Goal: Complete application form: Complete application form

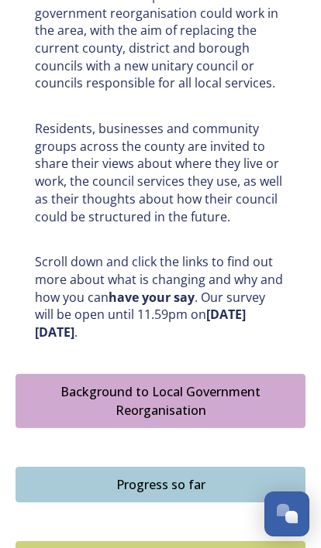
scroll to position [745, 0]
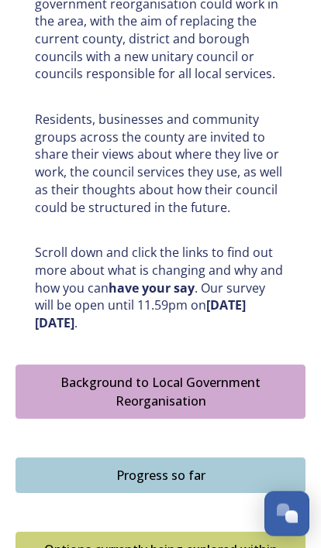
click at [148, 467] on div "Progress so far" at bounding box center [160, 476] width 273 height 19
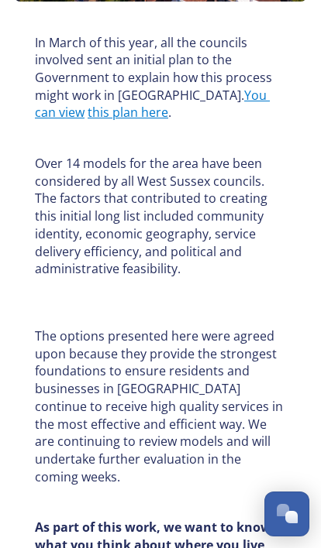
scroll to position [576, 0]
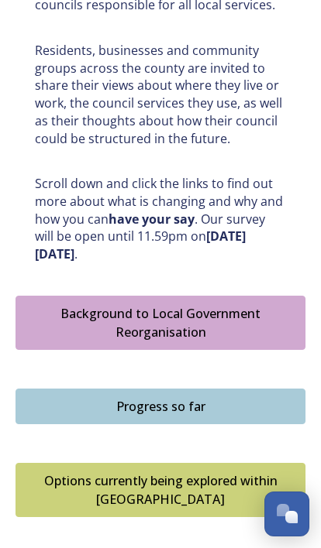
scroll to position [823, 0]
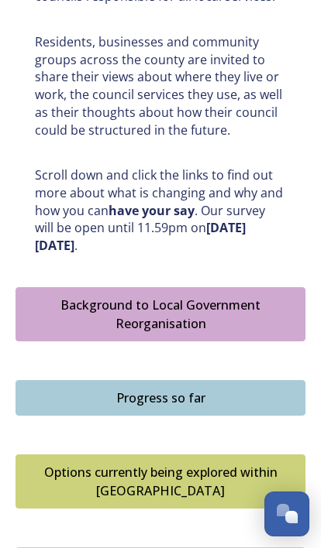
click at [247, 463] on div "Options currently being explored within [GEOGRAPHIC_DATA]" at bounding box center [160, 481] width 273 height 37
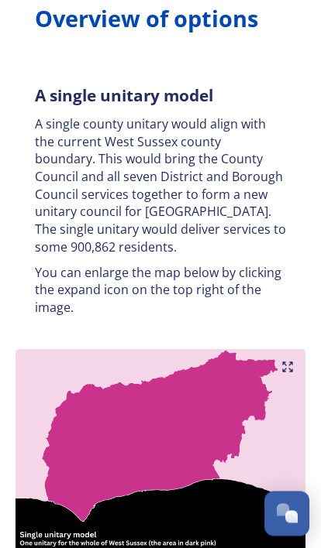
scroll to position [235, 0]
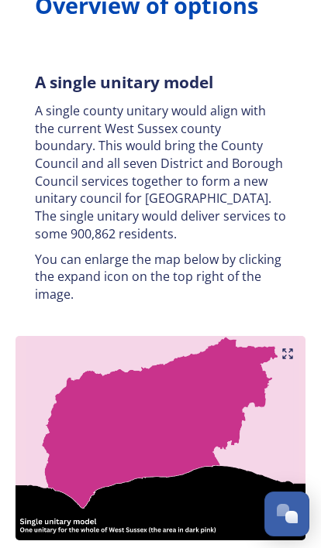
click at [293, 348] on icon at bounding box center [287, 354] width 12 height 12
click at [297, 451] on img at bounding box center [160, 438] width 290 height 204
click at [290, 348] on icon at bounding box center [287, 354] width 12 height 12
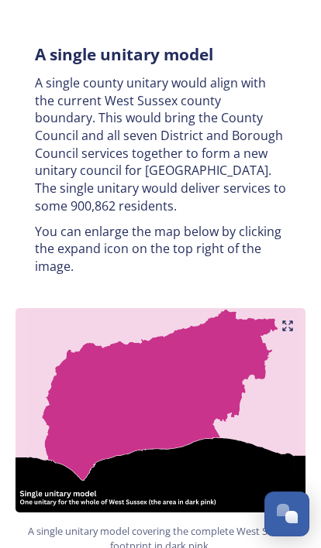
scroll to position [261, 0]
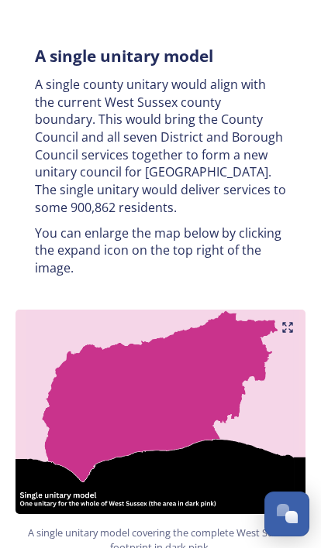
click at [292, 325] on img at bounding box center [160, 412] width 290 height 204
click at [297, 325] on img at bounding box center [160, 412] width 290 height 204
click at [292, 324] on icon at bounding box center [287, 327] width 12 height 12
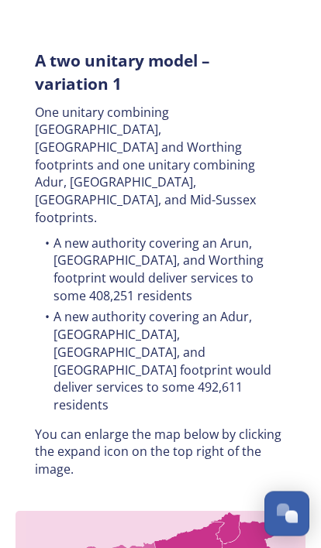
scroll to position [864, 0]
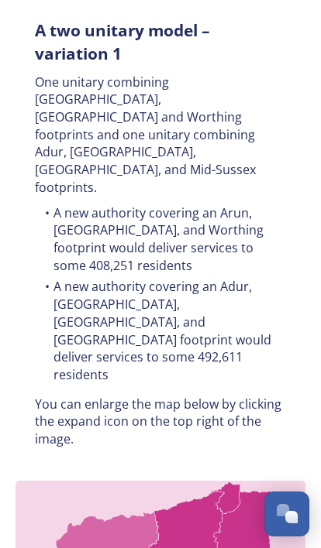
click at [291, 492] on icon at bounding box center [287, 498] width 12 height 12
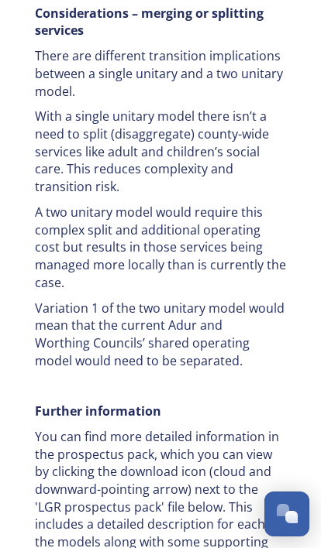
scroll to position [4005, 0]
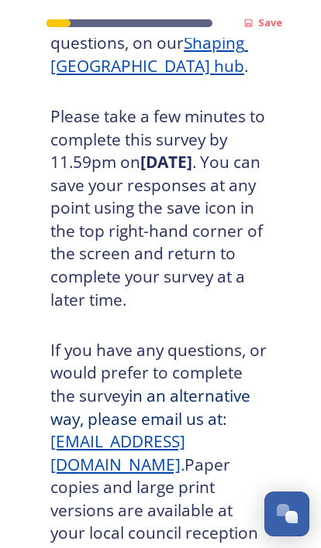
scroll to position [455, 0]
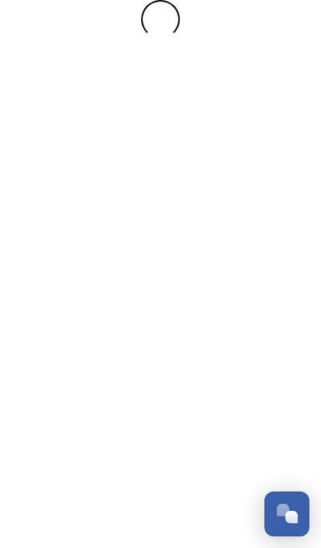
scroll to position [0, 0]
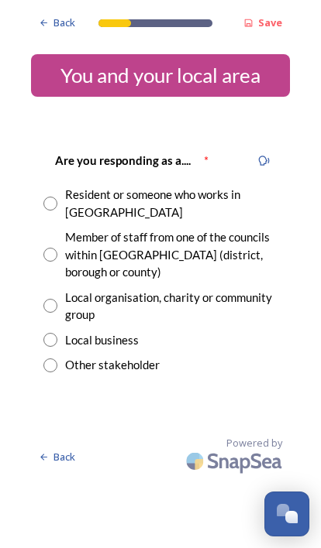
click at [55, 199] on input "radio" at bounding box center [50, 204] width 14 height 14
radio input "true"
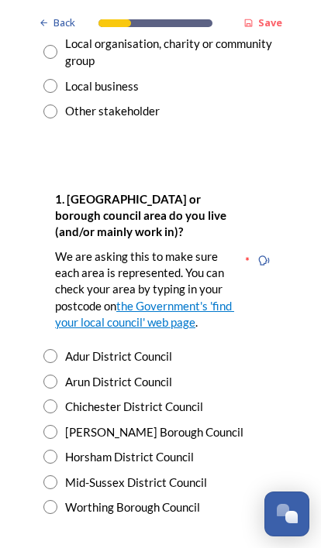
scroll to position [254, 0]
click at [54, 425] on input "radio" at bounding box center [50, 432] width 14 height 14
radio input "true"
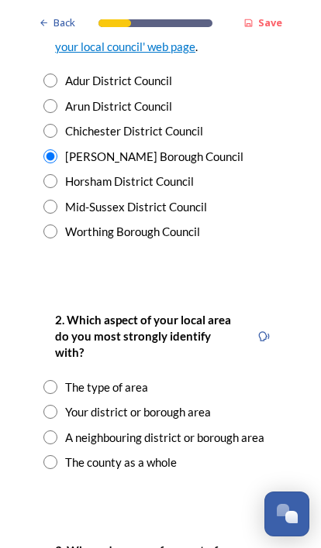
scroll to position [530, 0]
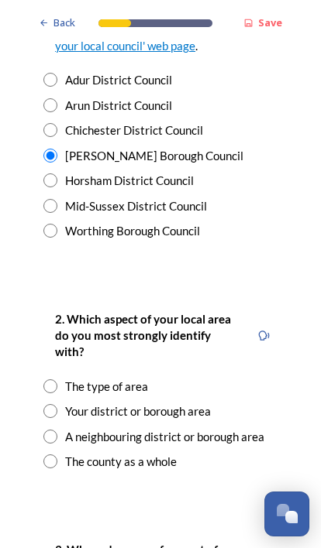
click at [274, 325] on div at bounding box center [263, 336] width 28 height 28
click at [274, 322] on div at bounding box center [263, 336] width 28 height 28
click at [276, 328] on div "Read Question Aloud" at bounding box center [263, 336] width 28 height 28
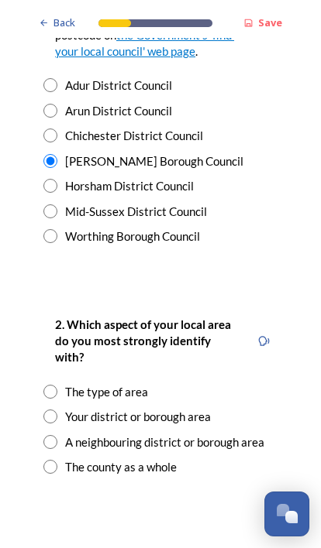
scroll to position [525, 0]
click at [267, 336] on icon at bounding box center [263, 341] width 11 height 10
click at [202, 332] on div "Read Question Aloud" at bounding box center [202, 340] width 80 height 17
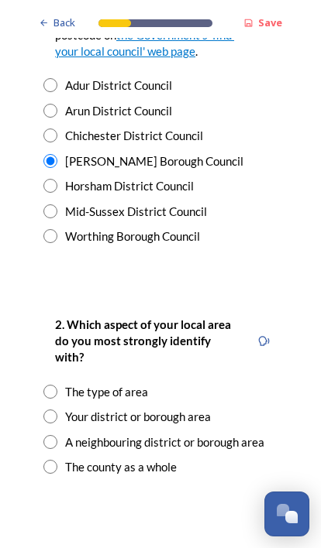
click at [60, 17] on span "Back" at bounding box center [64, 22] width 22 height 15
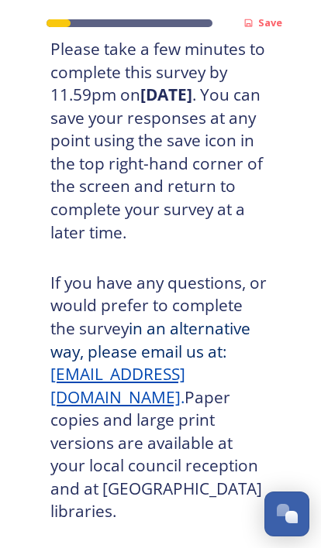
scroll to position [455, 0]
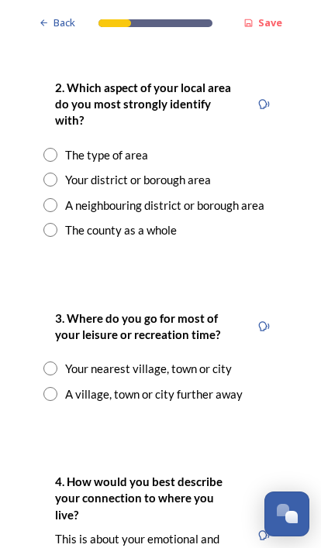
scroll to position [763, 0]
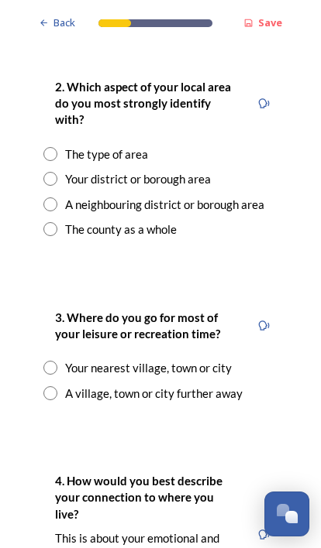
click at [279, 416] on div "Back Save You and your local area Are you responding as a.... * Resident or som…" at bounding box center [160, 385] width 259 height 2296
click at [59, 359] on div "Your nearest village, town or city" at bounding box center [160, 368] width 234 height 18
radio input "true"
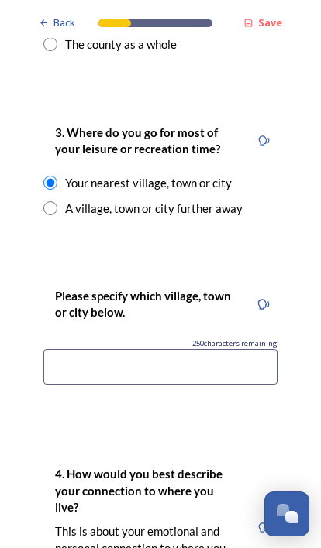
scroll to position [948, 0]
click at [220, 349] on input at bounding box center [160, 367] width 234 height 36
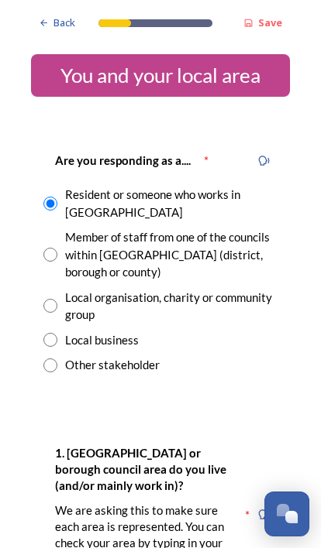
scroll to position [0, 0]
type input "Crawley"
click at [270, 26] on strong "Save" at bounding box center [270, 22] width 24 height 14
